Goal: Transaction & Acquisition: Book appointment/travel/reservation

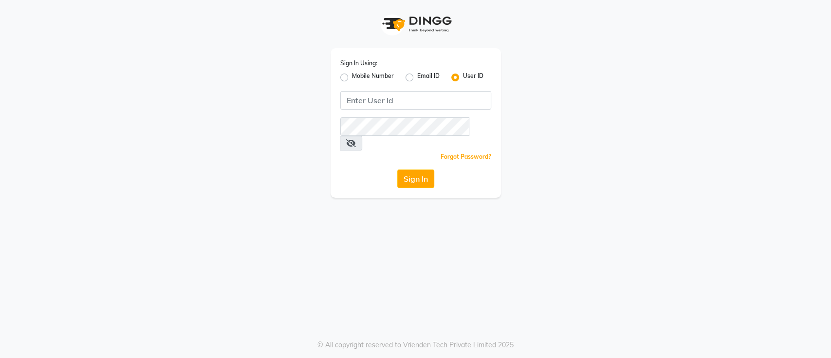
click at [352, 77] on label "Mobile Number" at bounding box center [373, 78] width 42 height 12
click at [352, 77] on input "Mobile Number" at bounding box center [355, 75] width 6 height 6
radio input "true"
radio input "false"
click at [392, 104] on input "Username" at bounding box center [432, 100] width 118 height 18
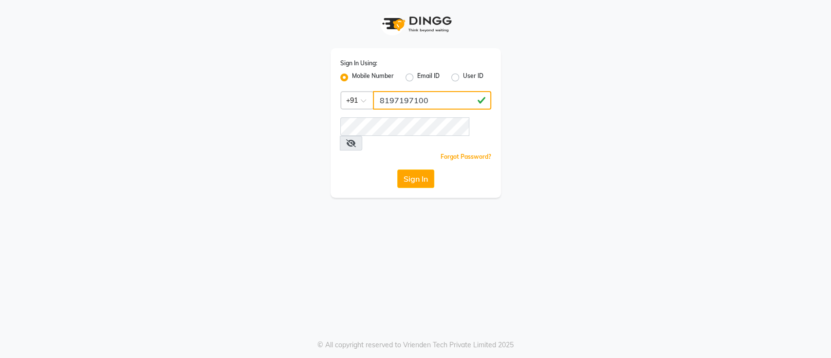
type input "8197197100"
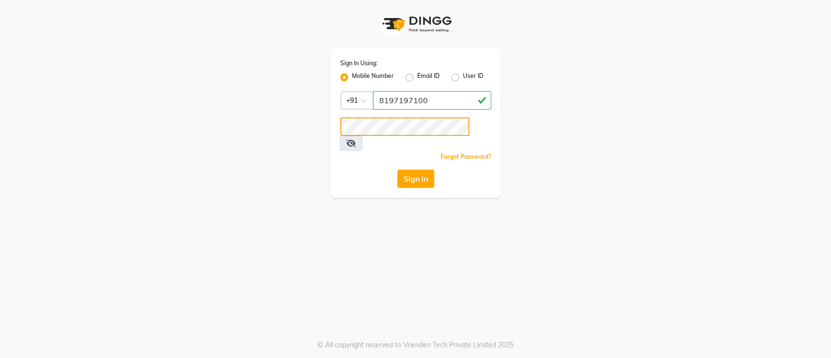
click at [397, 169] on button "Sign In" at bounding box center [415, 178] width 37 height 18
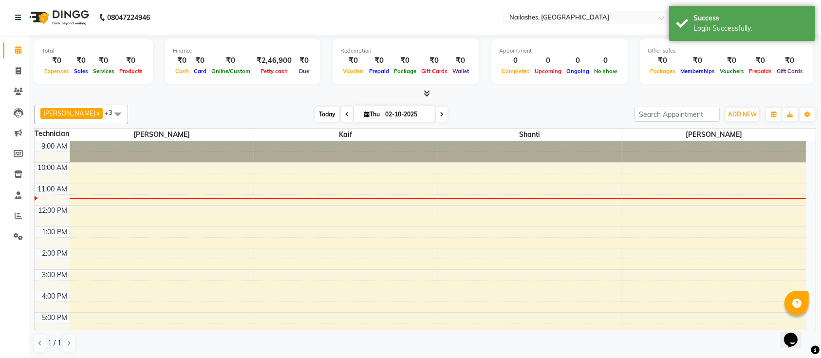
click at [315, 111] on span "Today" at bounding box center [327, 114] width 24 height 15
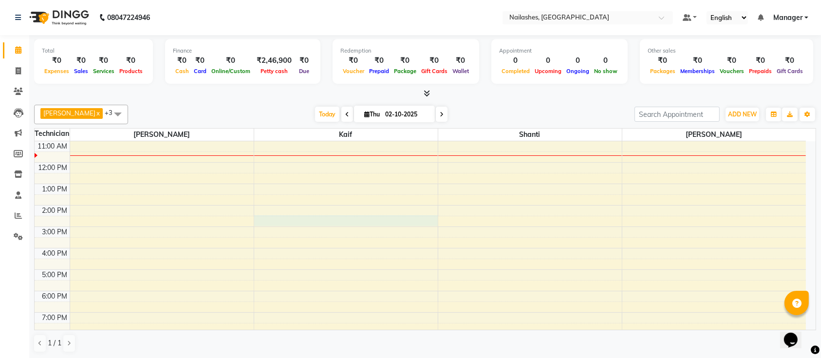
click at [402, 219] on div "9:00 AM 10:00 AM 11:00 AM 12:00 PM 1:00 PM 2:00 PM 3:00 PM 4:00 PM 5:00 PM 6:00…" at bounding box center [420, 247] width 771 height 299
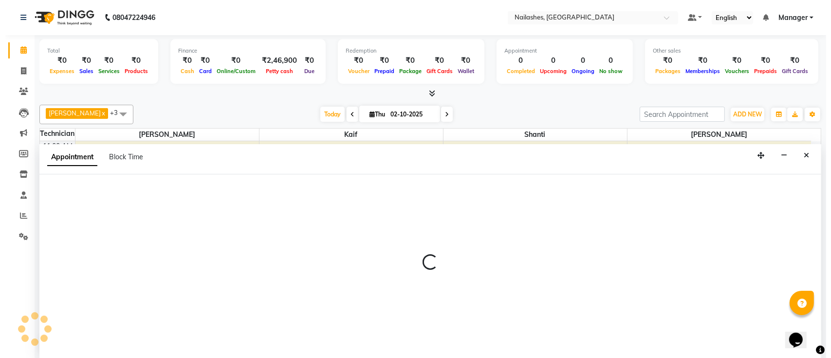
scroll to position [0, 0]
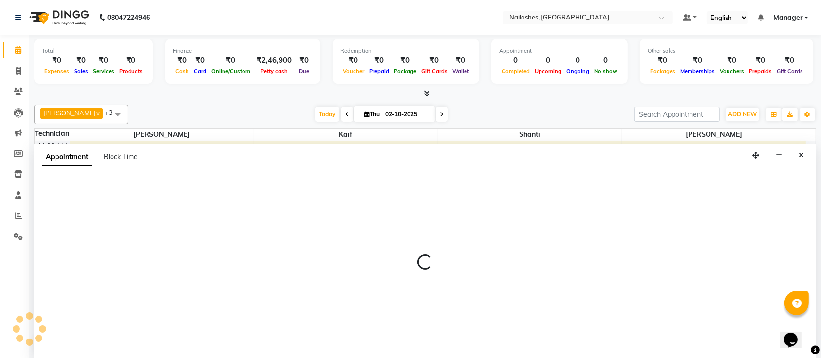
select select "29607"
select select "870"
select select "tentative"
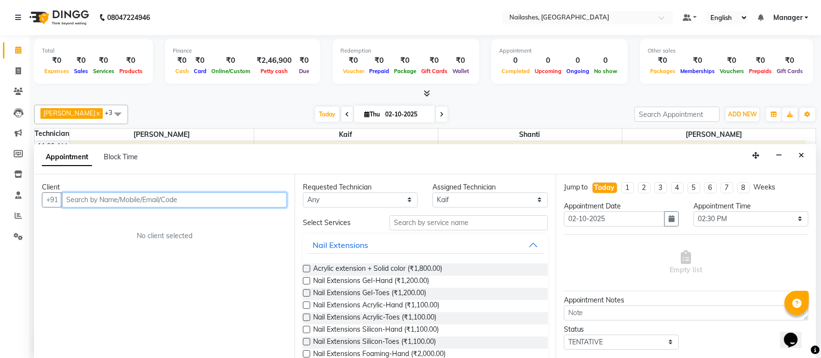
click at [185, 197] on input "text" at bounding box center [174, 199] width 225 height 15
type input "8884746278"
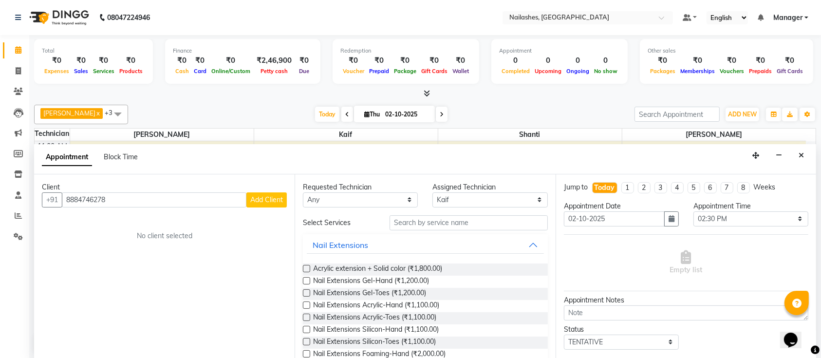
click at [273, 195] on span "Add Client" at bounding box center [266, 199] width 33 height 9
select select "21"
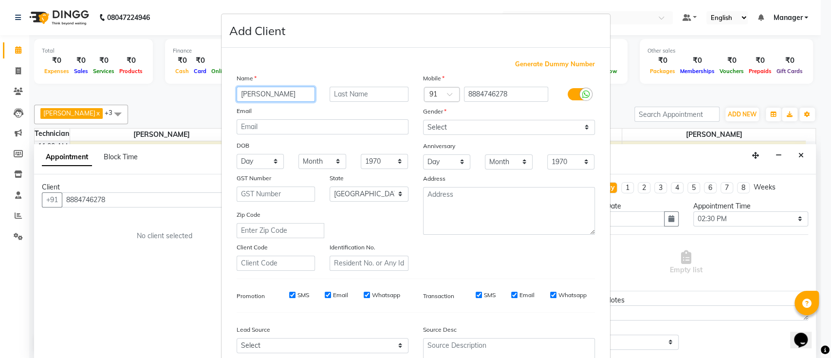
type input "[PERSON_NAME]"
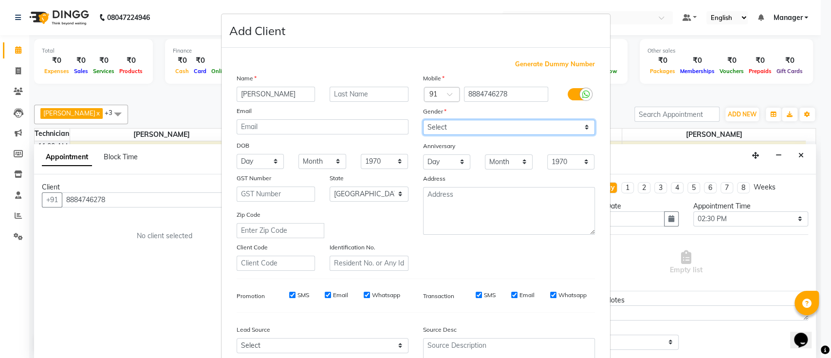
click at [501, 127] on select "Select [DEMOGRAPHIC_DATA] [DEMOGRAPHIC_DATA] Other Prefer Not To Say" at bounding box center [509, 127] width 172 height 15
select select "[DEMOGRAPHIC_DATA]"
click at [423, 120] on select "Select [DEMOGRAPHIC_DATA] [DEMOGRAPHIC_DATA] Other Prefer Not To Say" at bounding box center [509, 127] width 172 height 15
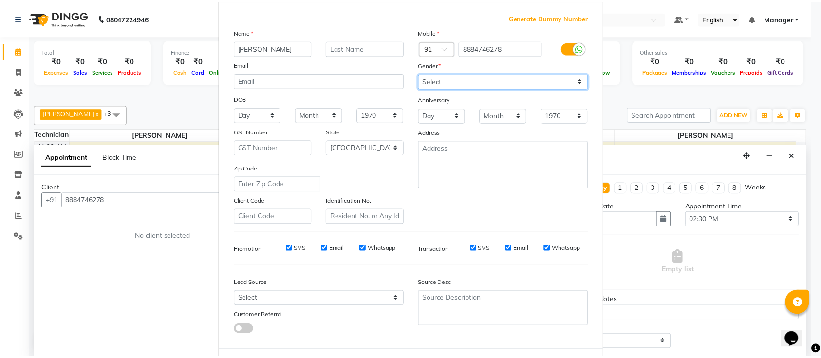
scroll to position [90, 0]
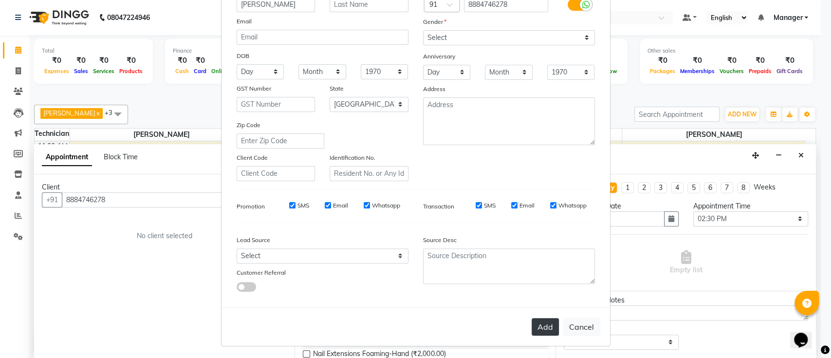
click at [545, 328] on button "Add" at bounding box center [545, 327] width 27 height 18
type input "88******78"
select select
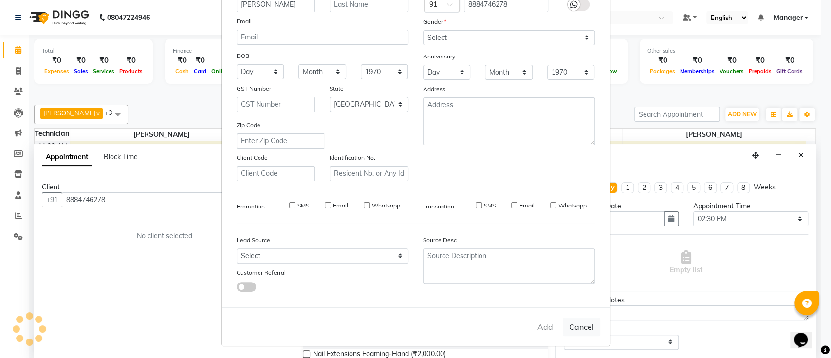
select select "null"
select select
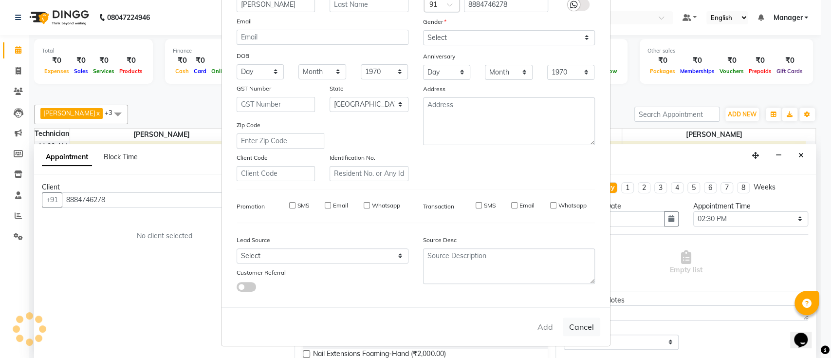
checkbox input "false"
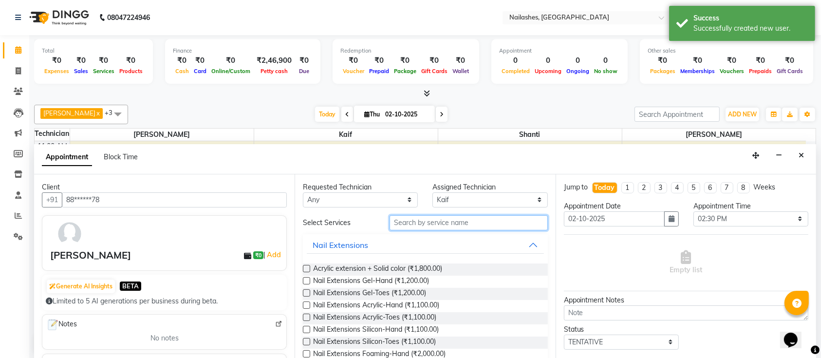
click at [438, 227] on input "text" at bounding box center [468, 222] width 158 height 15
click at [443, 225] on input "text" at bounding box center [468, 222] width 158 height 15
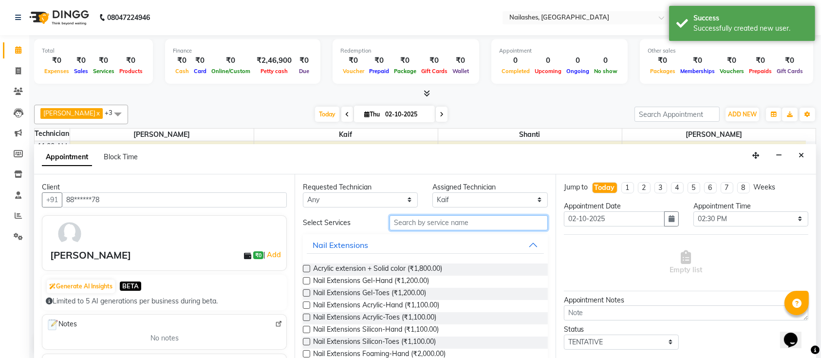
click at [443, 225] on input "text" at bounding box center [468, 222] width 158 height 15
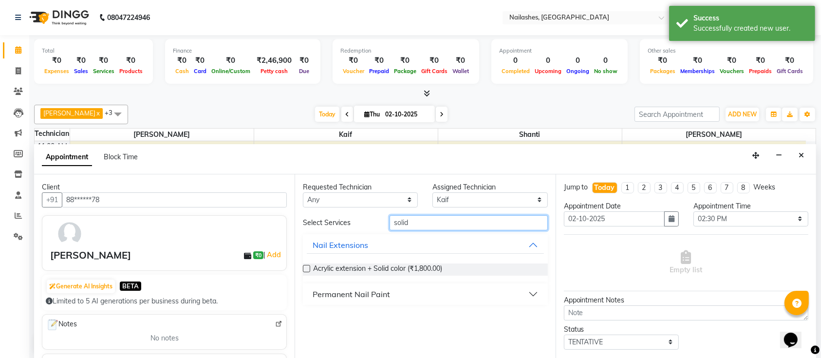
type input "solid"
click at [398, 297] on button "Permanent Nail Paint" at bounding box center [425, 294] width 237 height 18
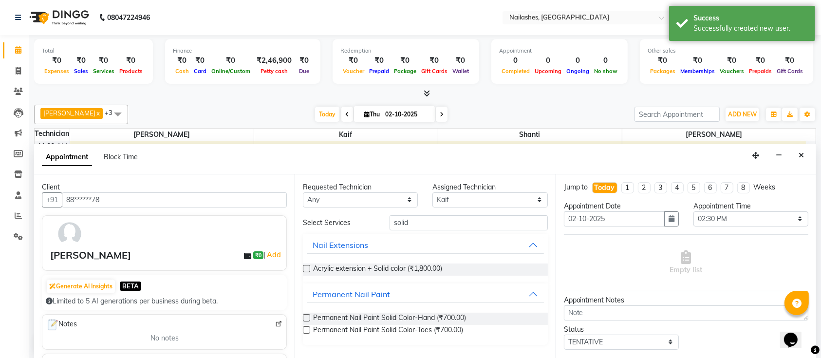
click at [305, 316] on label at bounding box center [306, 317] width 7 height 7
click at [305, 316] on input "checkbox" at bounding box center [306, 318] width 6 height 6
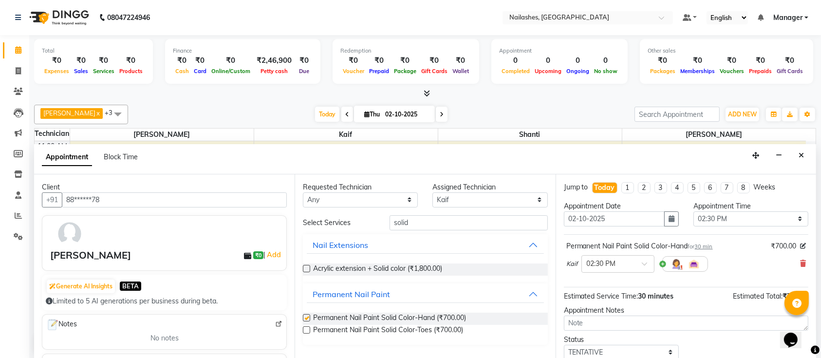
checkbox input "false"
drag, startPoint x: 425, startPoint y: 220, endPoint x: 389, endPoint y: 222, distance: 36.1
click at [389, 222] on input "solid" at bounding box center [468, 222] width 158 height 15
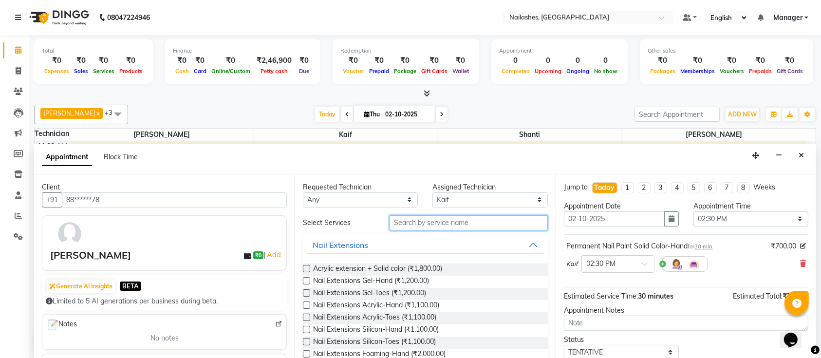
click at [425, 222] on input "text" at bounding box center [468, 222] width 158 height 15
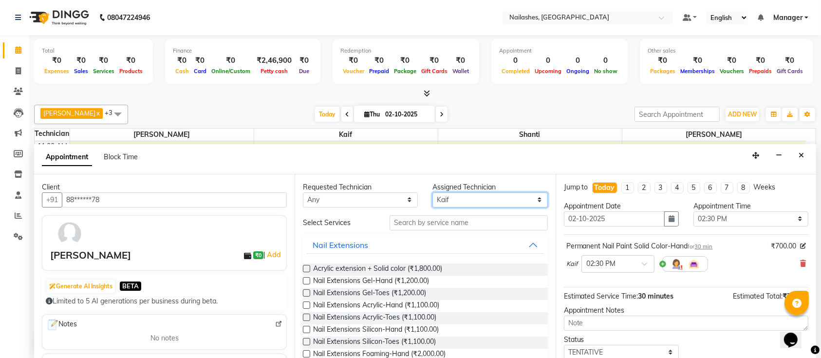
click at [467, 198] on select "Select [PERSON_NAME] Kaif Shanti [PERSON_NAME]" at bounding box center [489, 199] width 115 height 15
select select "82822"
click at [432, 192] on select "Select [PERSON_NAME] Kaif Shanti [PERSON_NAME]" at bounding box center [489, 199] width 115 height 15
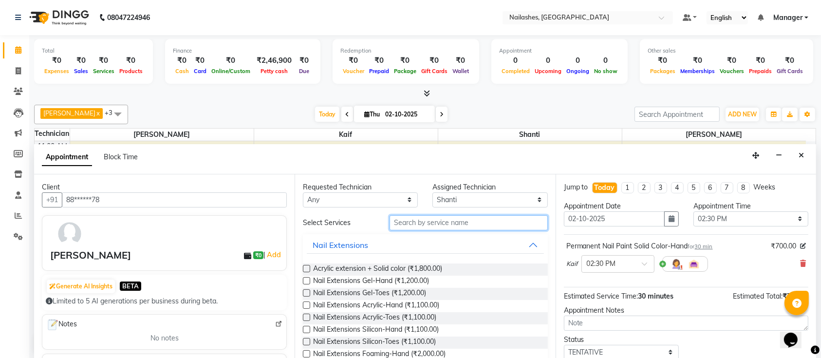
click at [455, 218] on input "text" at bounding box center [468, 222] width 158 height 15
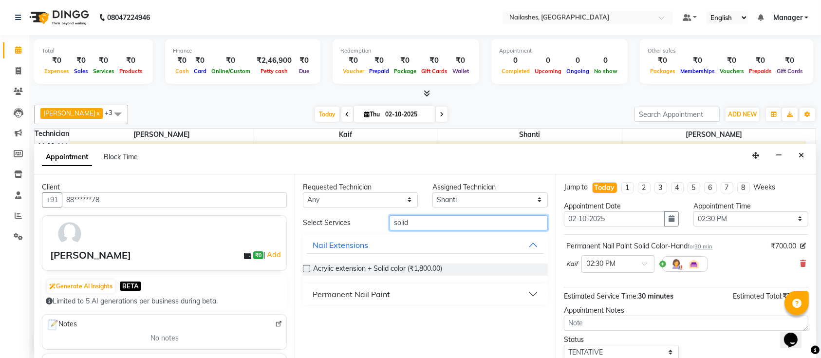
type input "solid"
click at [347, 296] on div "Permanent Nail Paint" at bounding box center [351, 294] width 77 height 12
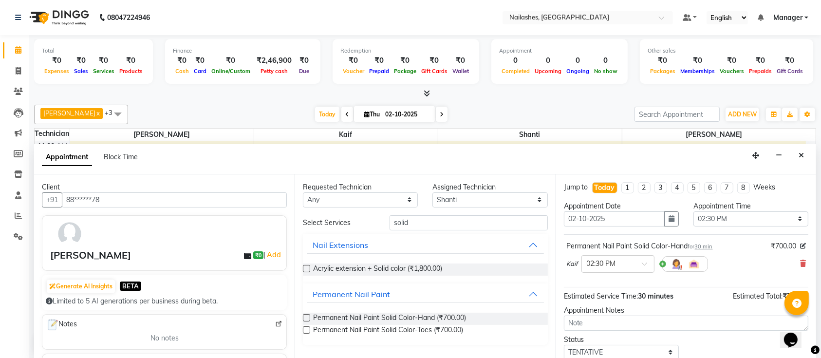
click at [304, 317] on label at bounding box center [306, 317] width 7 height 7
click at [304, 317] on input "checkbox" at bounding box center [306, 318] width 6 height 6
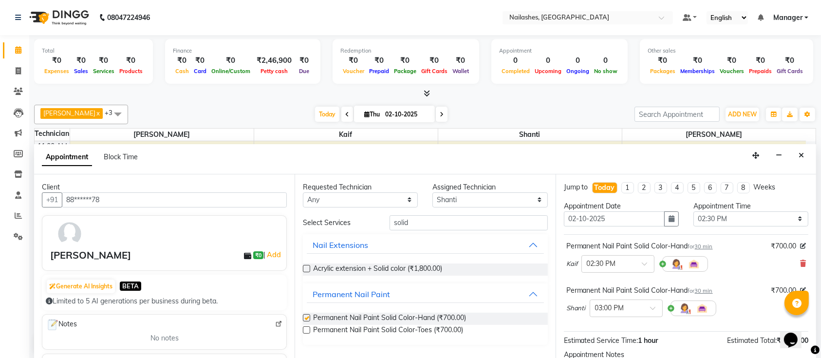
checkbox input "false"
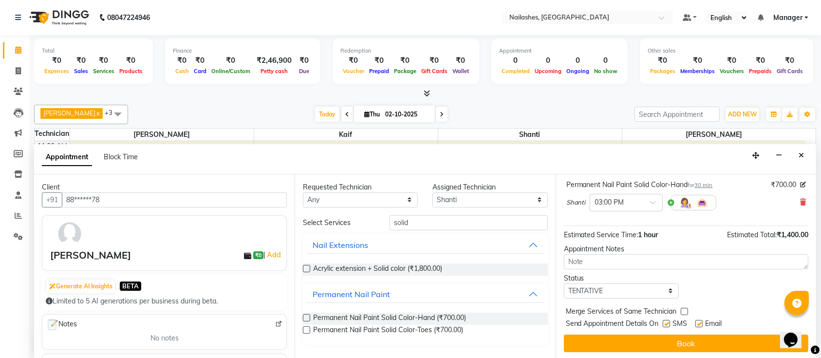
scroll to position [0, 0]
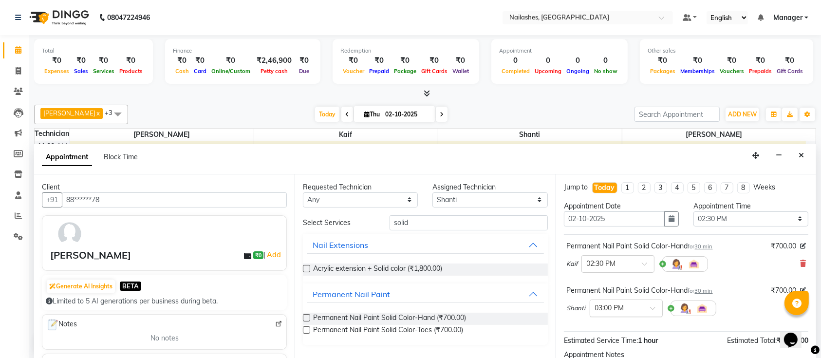
click at [624, 310] on input "text" at bounding box center [616, 307] width 43 height 10
click at [635, 340] on div "02:30 PM" at bounding box center [626, 342] width 72 height 18
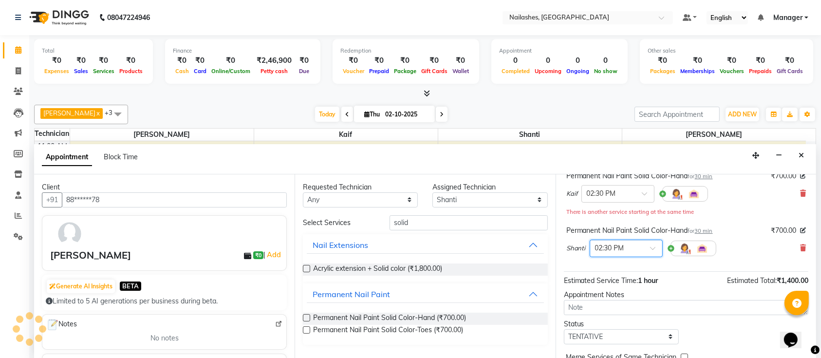
scroll to position [116, 0]
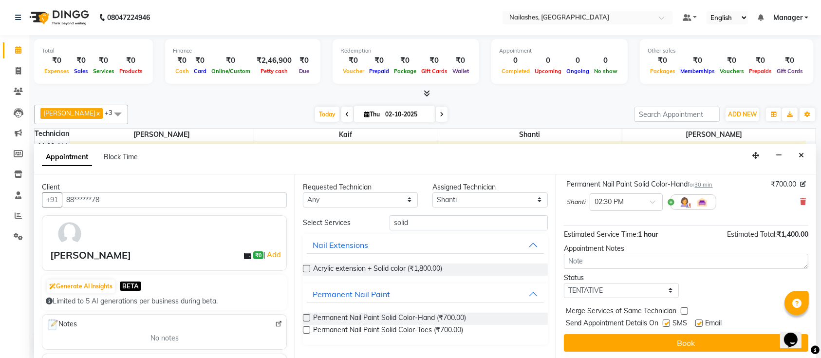
click at [662, 331] on div "Jump to [DATE] 1 2 3 4 5 6 7 8 Weeks Appointment Date [DATE] Appointment Time S…" at bounding box center [685, 266] width 260 height 184
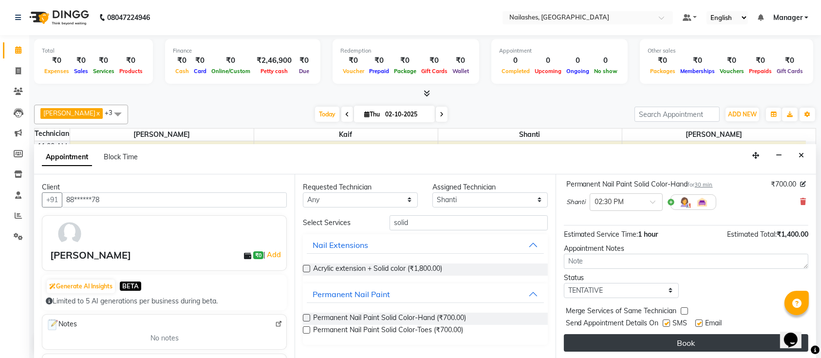
click at [663, 337] on button "Book" at bounding box center [686, 343] width 244 height 18
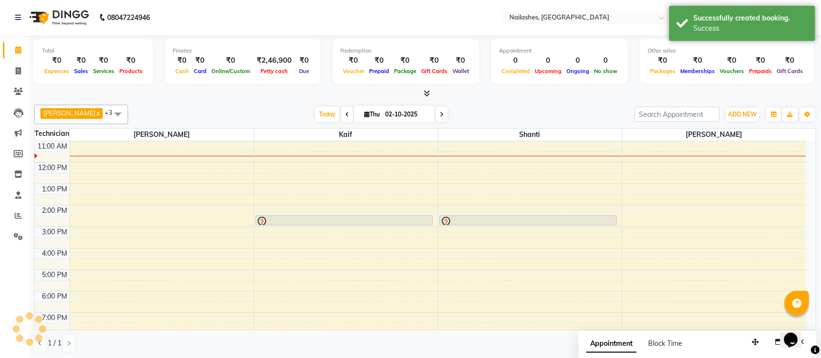
scroll to position [0, 0]
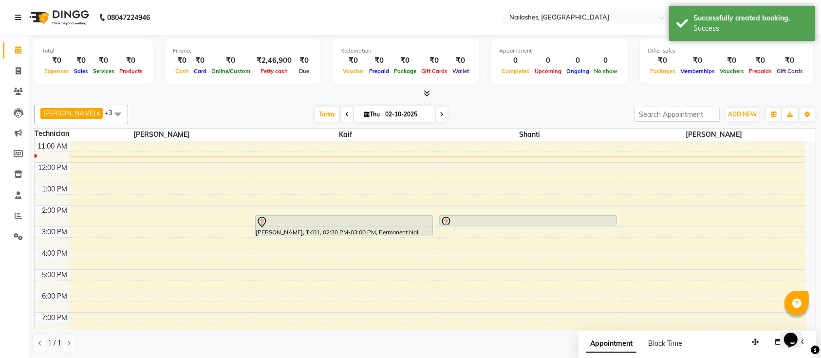
drag, startPoint x: 388, startPoint y: 224, endPoint x: 388, endPoint y: 233, distance: 8.8
click at [388, 233] on div "[PERSON_NAME], TK01, 02:30 PM-03:00 PM, Permanent Nail Paint Solid Color-Hand […" at bounding box center [346, 247] width 184 height 299
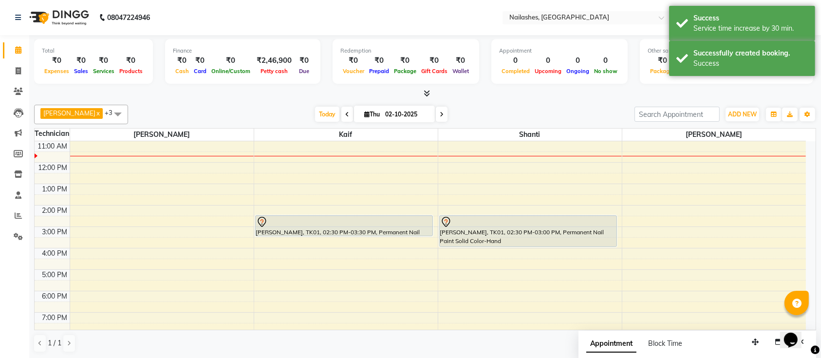
drag, startPoint x: 557, startPoint y: 223, endPoint x: 557, endPoint y: 237, distance: 13.6
click at [557, 237] on div "[PERSON_NAME], TK01, 02:30 PM-03:00 PM, Permanent Nail Paint Solid Color-Hand […" at bounding box center [530, 247] width 184 height 299
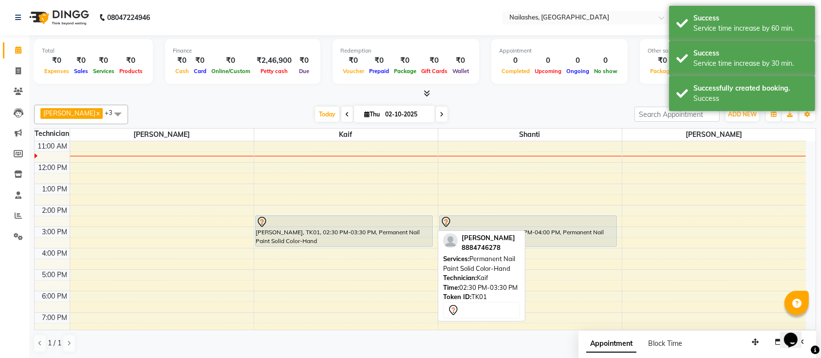
drag, startPoint x: 423, startPoint y: 232, endPoint x: 425, endPoint y: 239, distance: 7.1
click at [425, 239] on div "[PERSON_NAME], TK01, 02:30 PM-03:30 PM, Permanent Nail Paint Solid Color-Hand […" at bounding box center [346, 247] width 184 height 299
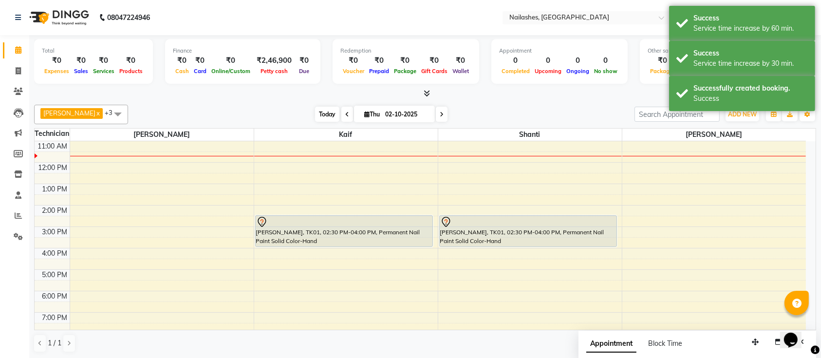
click at [315, 111] on span "Today" at bounding box center [327, 114] width 24 height 15
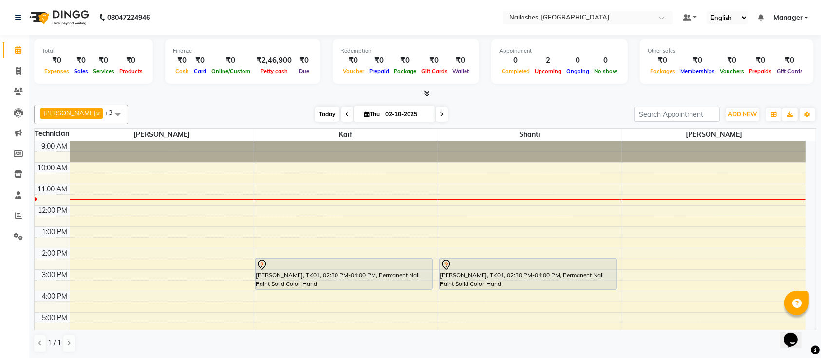
click at [315, 115] on span "Today" at bounding box center [327, 114] width 24 height 15
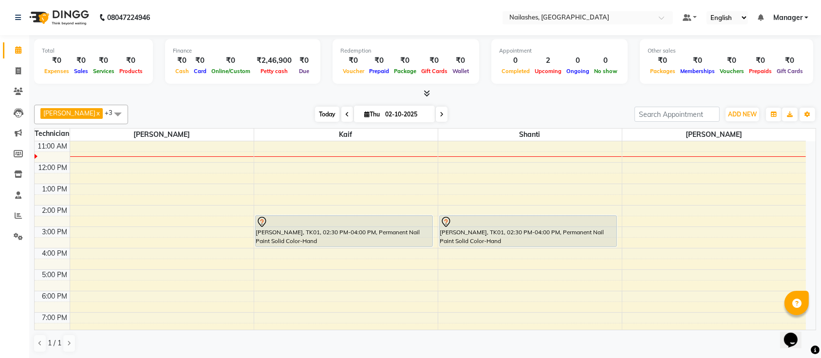
click at [315, 110] on span "Today" at bounding box center [327, 114] width 24 height 15
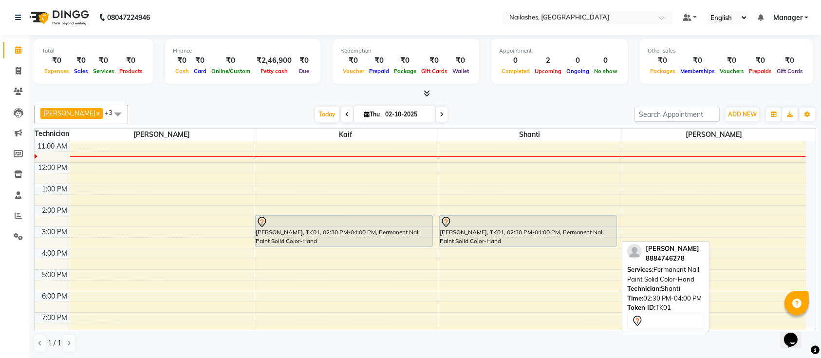
click at [487, 233] on div "[PERSON_NAME], TK01, 02:30 PM-04:00 PM, Permanent Nail Paint Solid Color-Hand" at bounding box center [528, 231] width 177 height 31
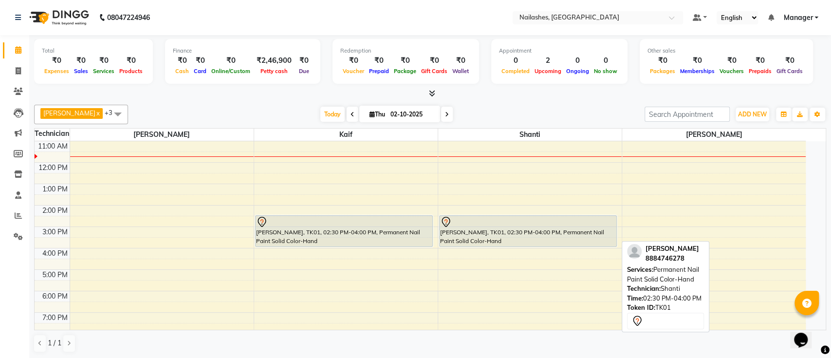
select select "7"
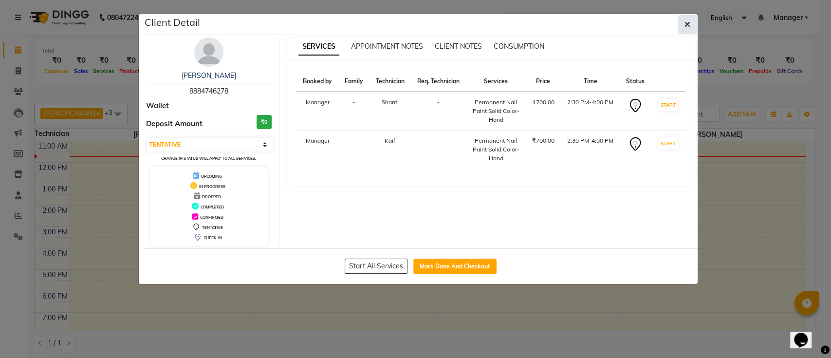
click at [683, 18] on button "button" at bounding box center [687, 24] width 18 height 18
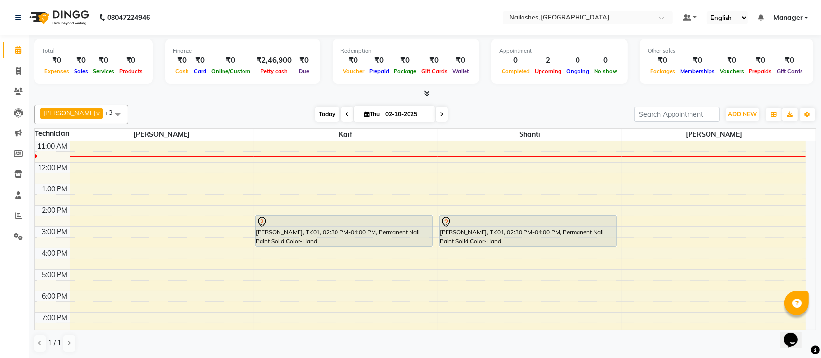
click at [315, 115] on span "Today" at bounding box center [327, 114] width 24 height 15
click at [426, 96] on icon at bounding box center [427, 93] width 6 height 7
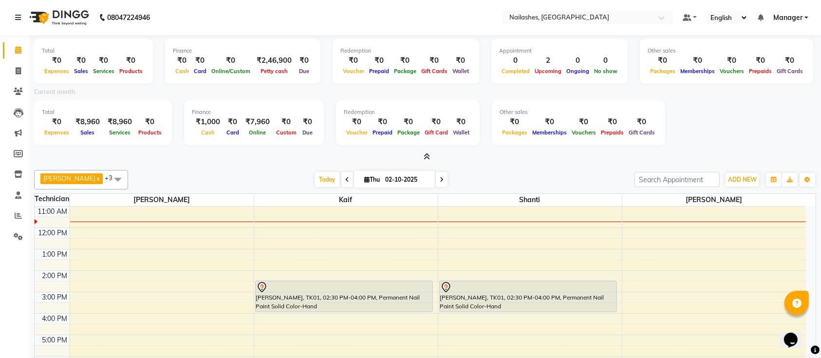
click at [427, 156] on icon at bounding box center [427, 156] width 6 height 7
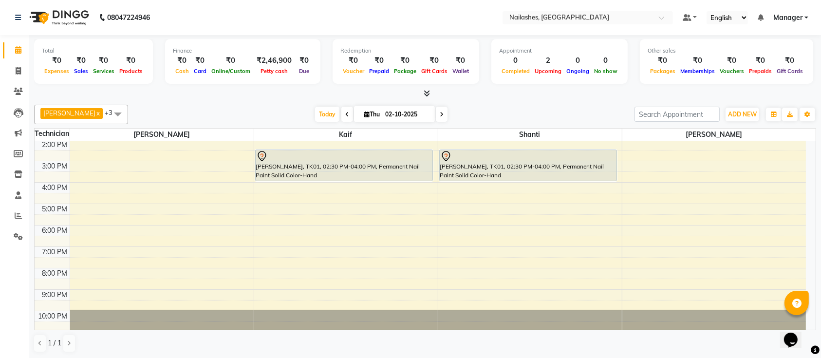
scroll to position [110, 0]
drag, startPoint x: 493, startPoint y: 265, endPoint x: 497, endPoint y: 313, distance: 48.3
click at [497, 313] on div "9:00 AM 10:00 AM 11:00 AM 12:00 PM 1:00 PM 2:00 PM 3:00 PM 4:00 PM 5:00 PM 6:00…" at bounding box center [420, 181] width 771 height 299
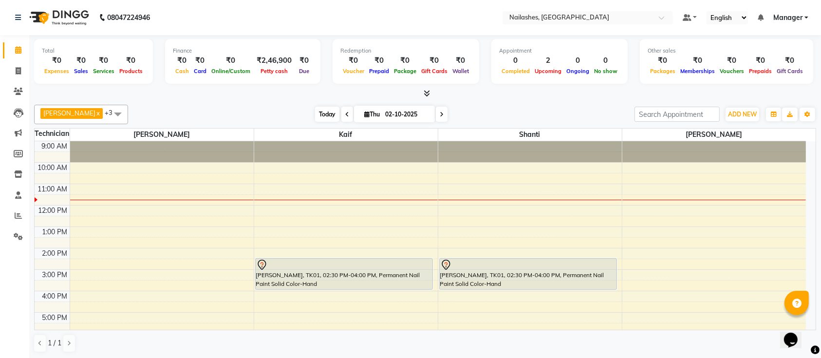
click at [315, 115] on span "Today" at bounding box center [327, 114] width 24 height 15
